Goal: Transaction & Acquisition: Book appointment/travel/reservation

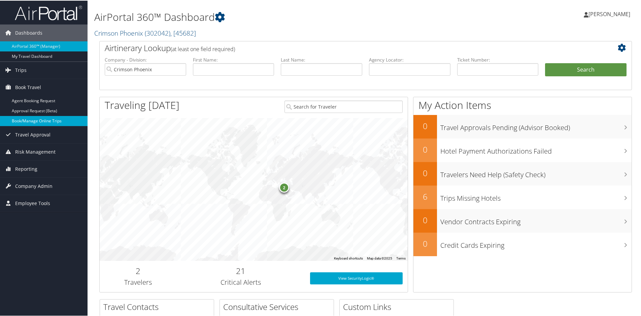
click at [19, 119] on link "Book/Manage Online Trips" at bounding box center [43, 120] width 87 height 10
click at [20, 119] on link "Book/Manage Online Trips" at bounding box center [43, 120] width 87 height 10
